Goal: Information Seeking & Learning: Learn about a topic

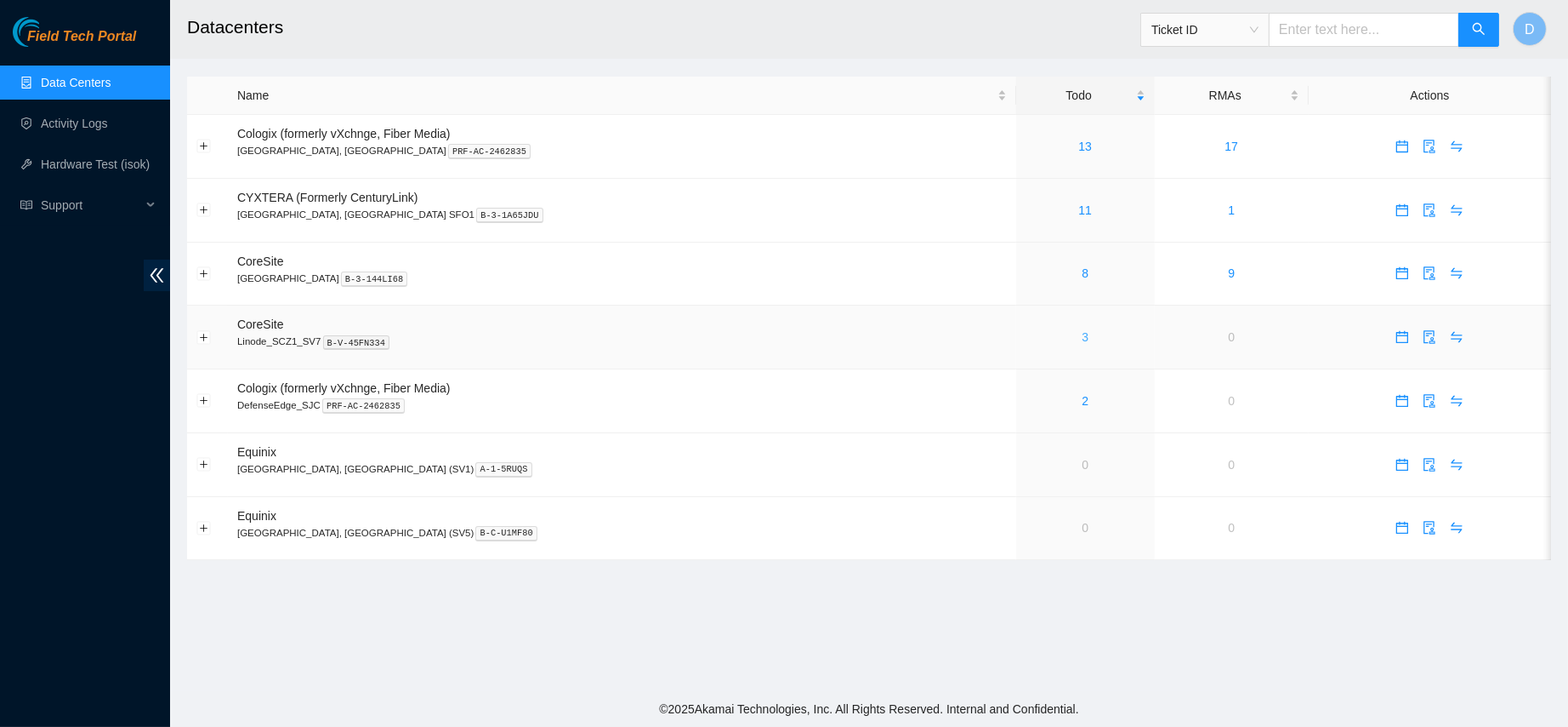
click at [1082, 343] on link "3" at bounding box center [1085, 337] width 7 height 14
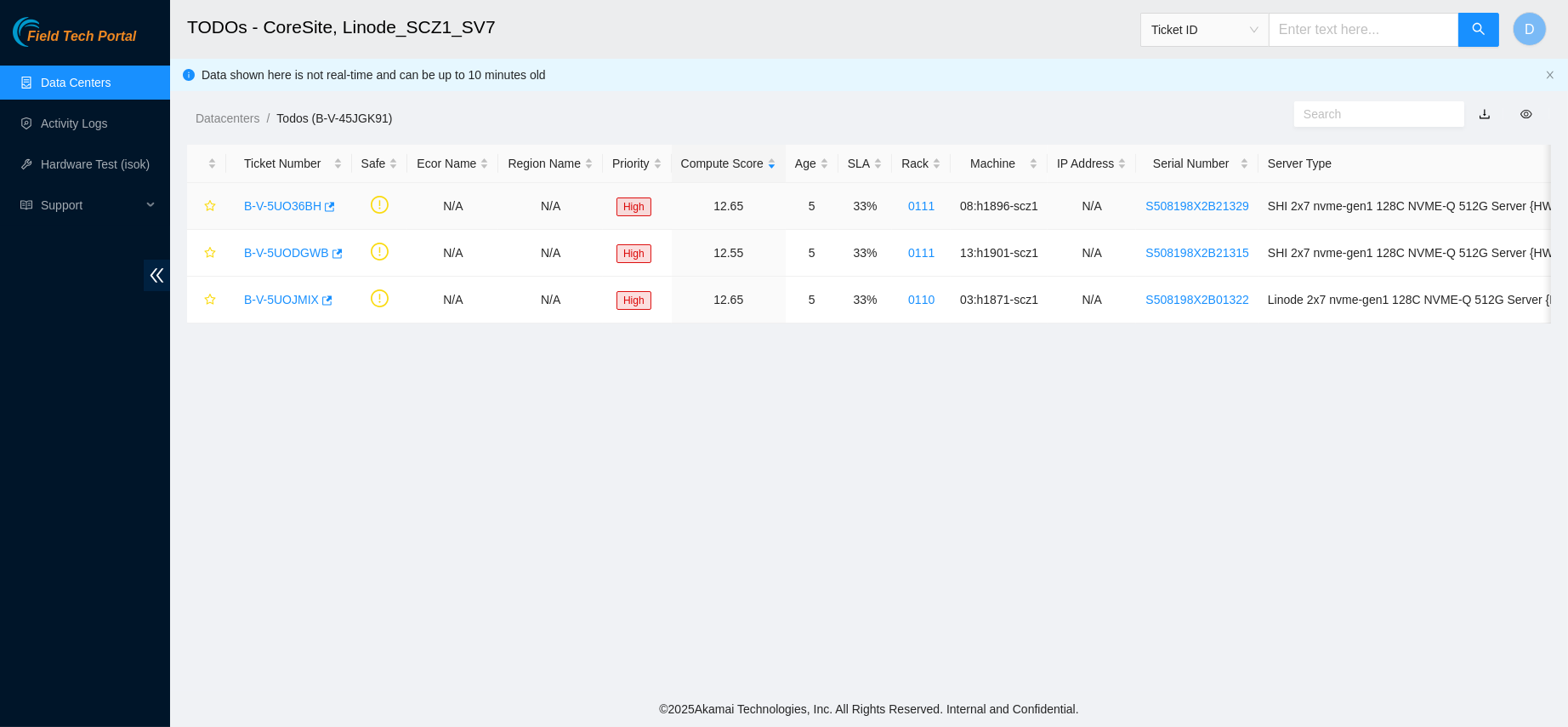
click at [283, 208] on link "B-V-5UO36BH" at bounding box center [283, 206] width 77 height 14
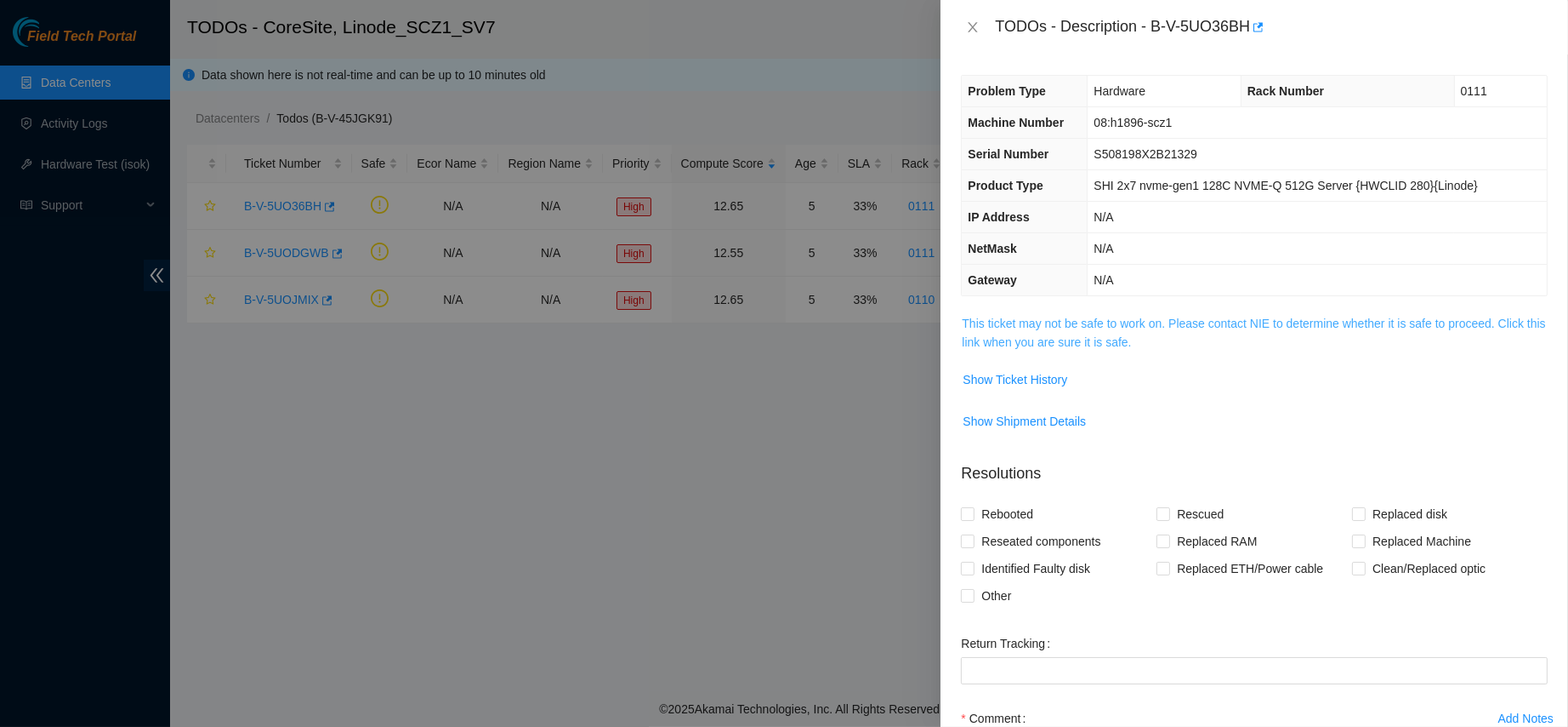
click at [1061, 332] on link "This ticket may not be safe to work on. Please contact NIE to determine whether…" at bounding box center [1254, 332] width 583 height 33
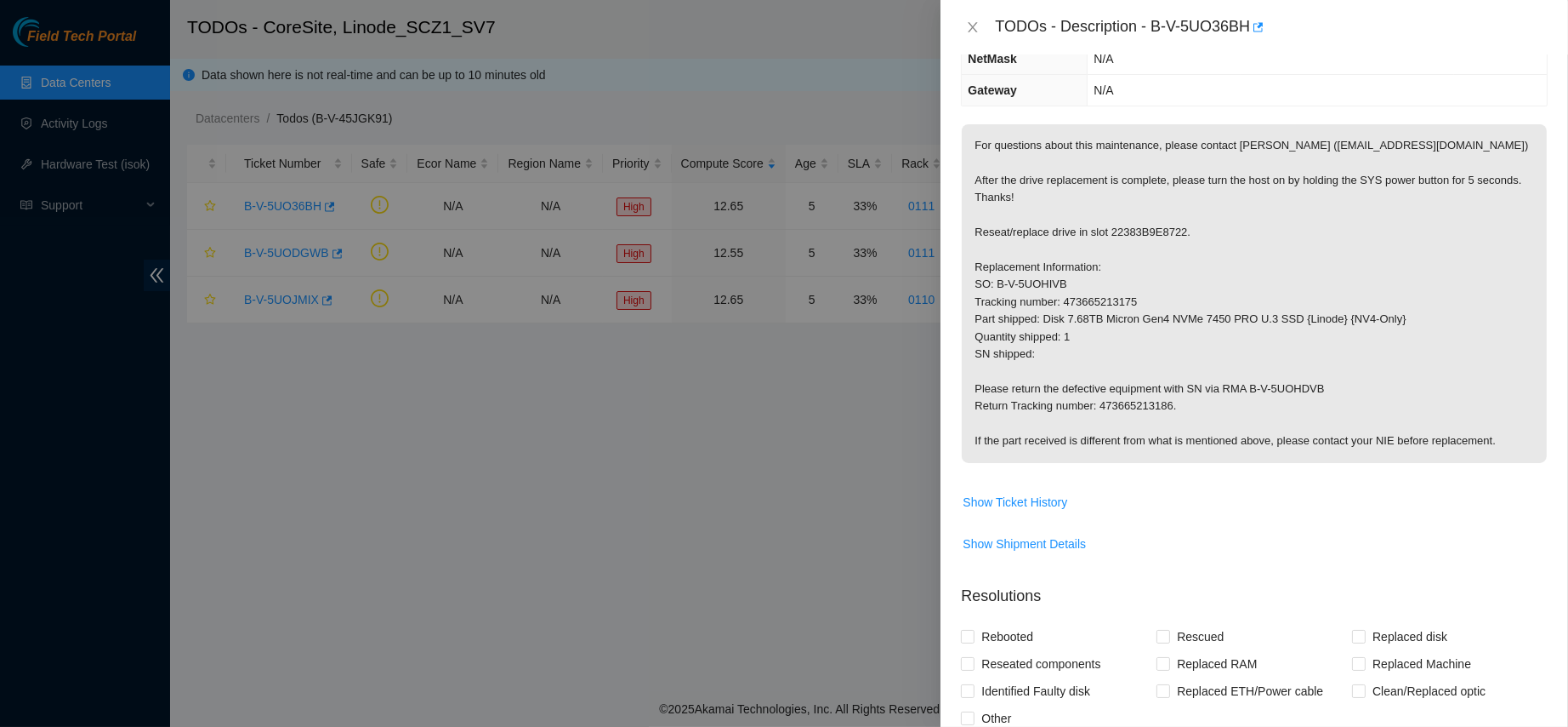
scroll to position [252, 0]
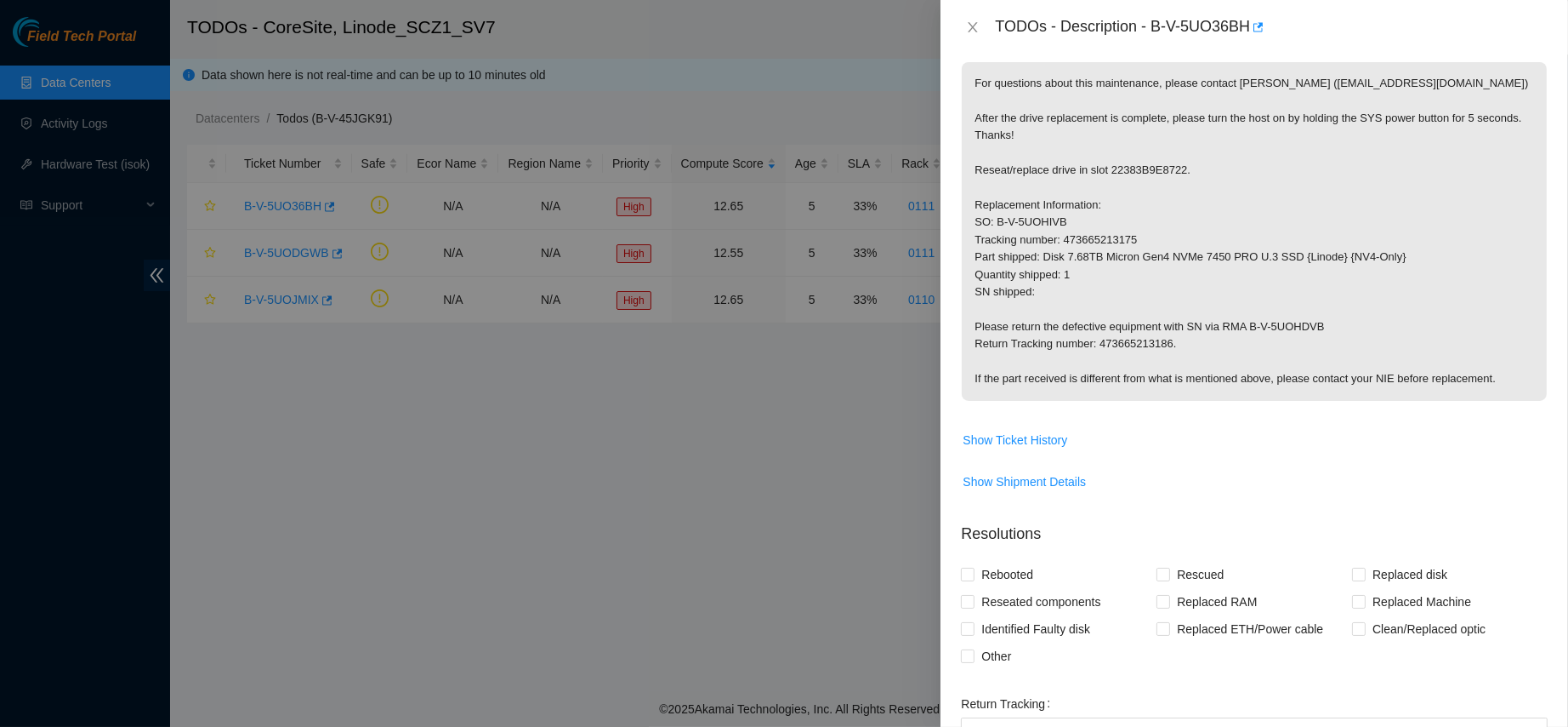
click at [976, 37] on div "TODOs - Description - B-V-5UO36BH" at bounding box center [1254, 28] width 586 height 28
click at [975, 22] on icon "close" at bounding box center [973, 28] width 14 height 14
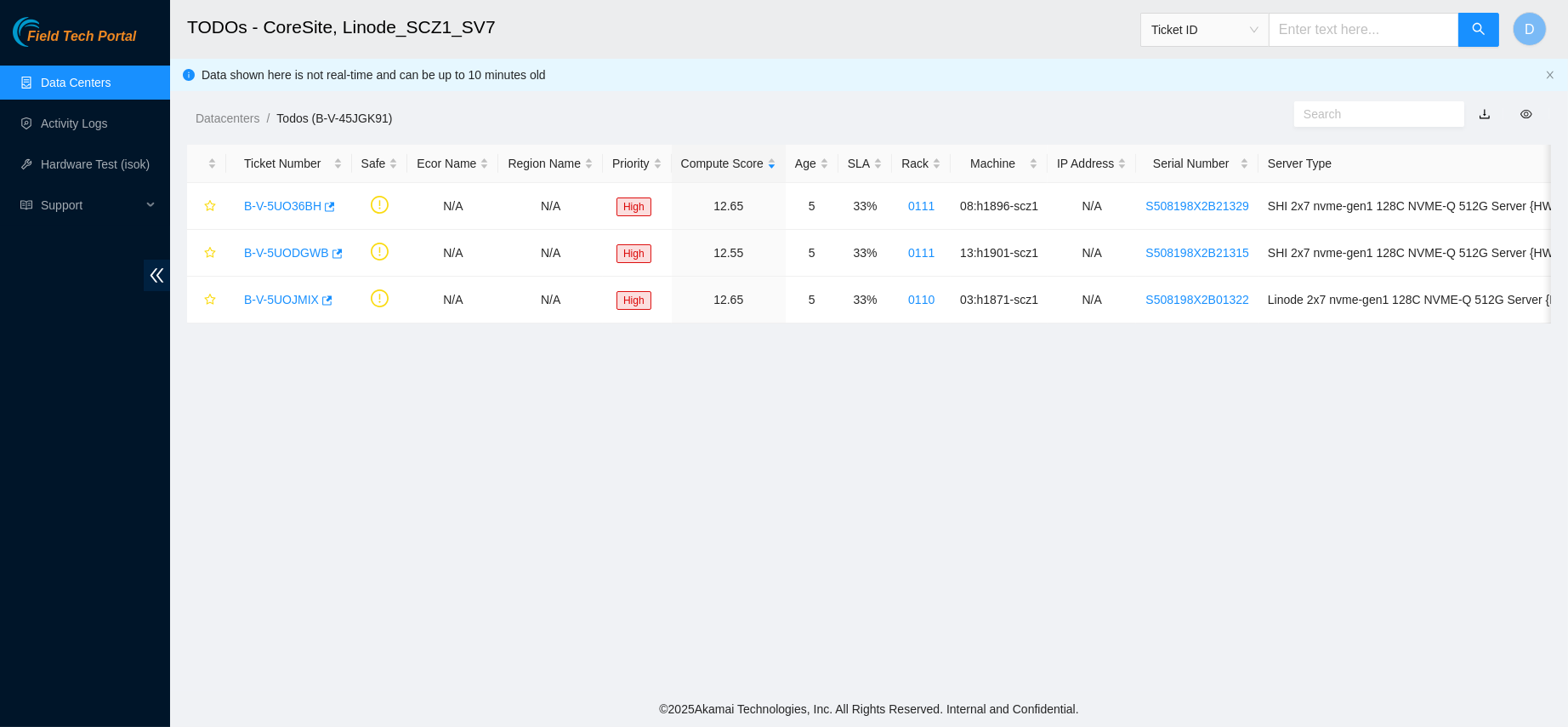
scroll to position [326, 0]
